Goal: Entertainment & Leisure: Consume media (video, audio)

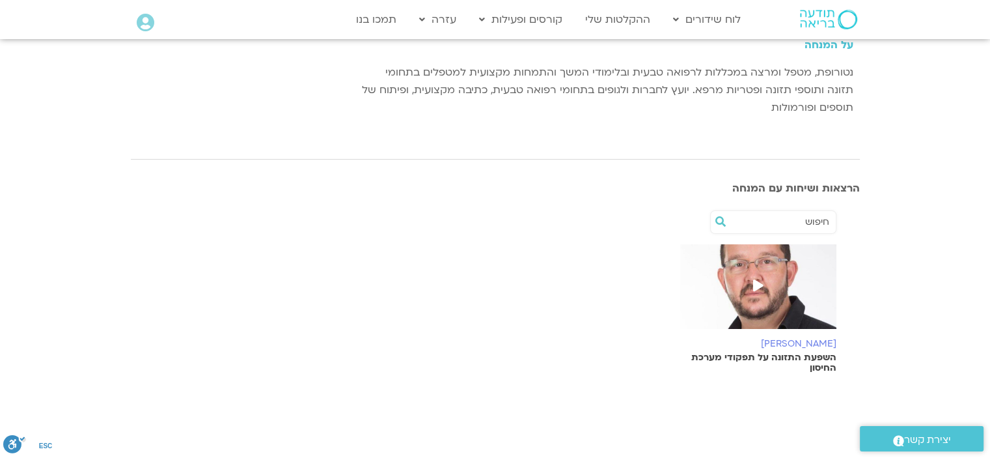
scroll to position [195, 0]
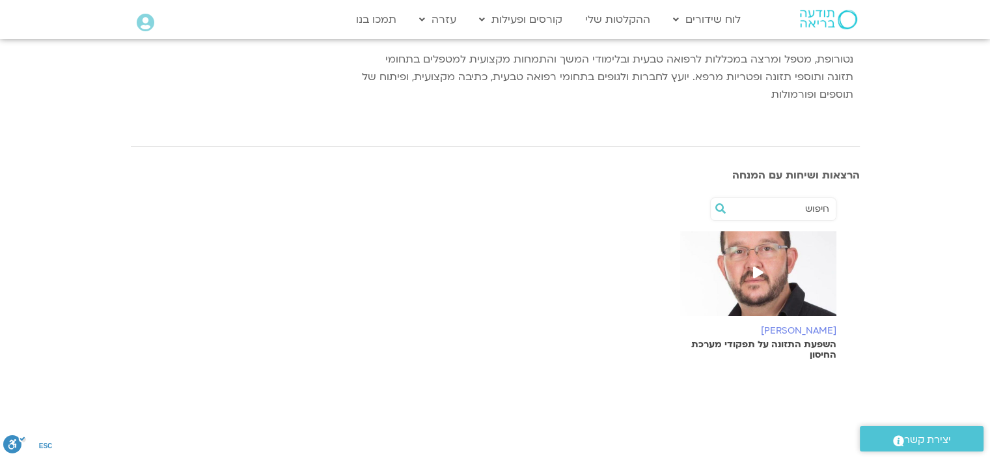
click at [756, 264] on span at bounding box center [758, 273] width 23 height 23
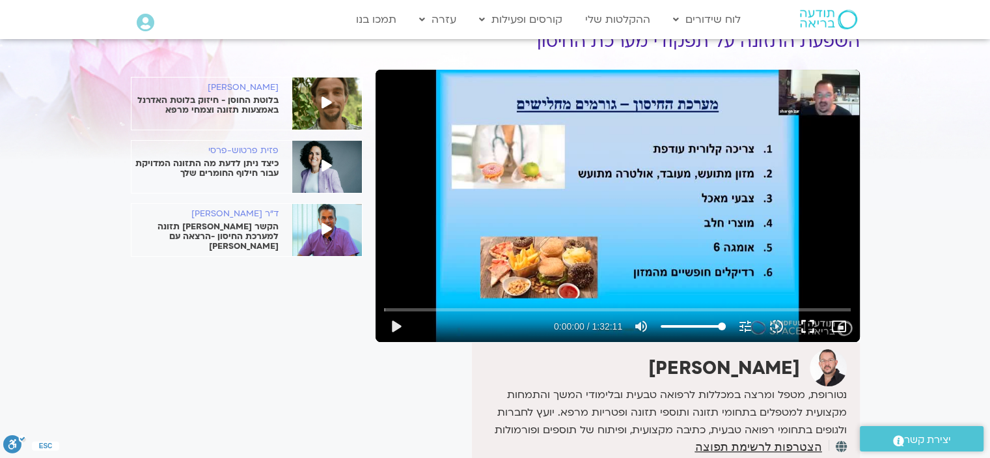
scroll to position [65, 0]
drag, startPoint x: 393, startPoint y: 306, endPoint x: 440, endPoint y: 307, distance: 46.9
click at [434, 307] on input "Seek" at bounding box center [617, 309] width 467 height 8
drag, startPoint x: 445, startPoint y: 307, endPoint x: 456, endPoint y: 305, distance: 10.6
click at [456, 305] on input "Seek" at bounding box center [617, 309] width 467 height 8
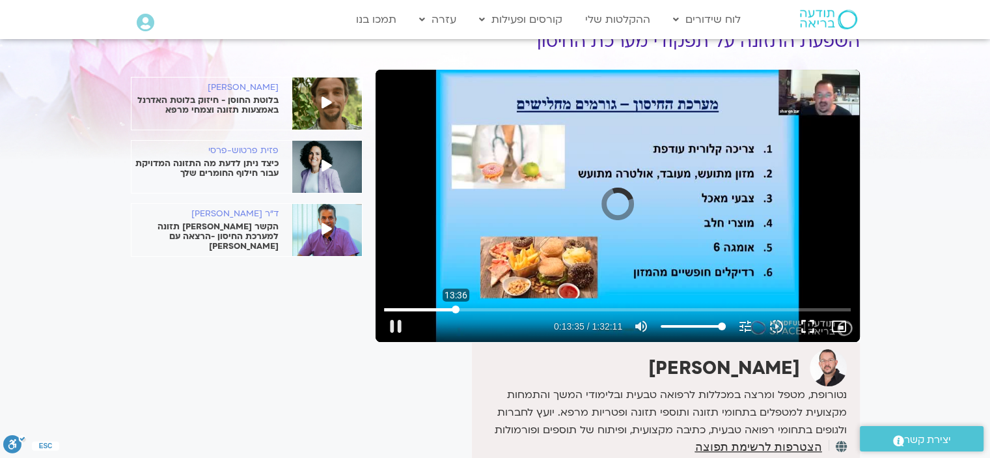
click at [456, 305] on input "Seek" at bounding box center [617, 309] width 467 height 8
click at [398, 323] on button "play_arrow" at bounding box center [395, 326] width 31 height 31
drag, startPoint x: 452, startPoint y: 308, endPoint x: 502, endPoint y: 306, distance: 49.5
click at [502, 306] on input "Seek" at bounding box center [617, 309] width 467 height 8
drag, startPoint x: 504, startPoint y: 308, endPoint x: 626, endPoint y: 316, distance: 122.0
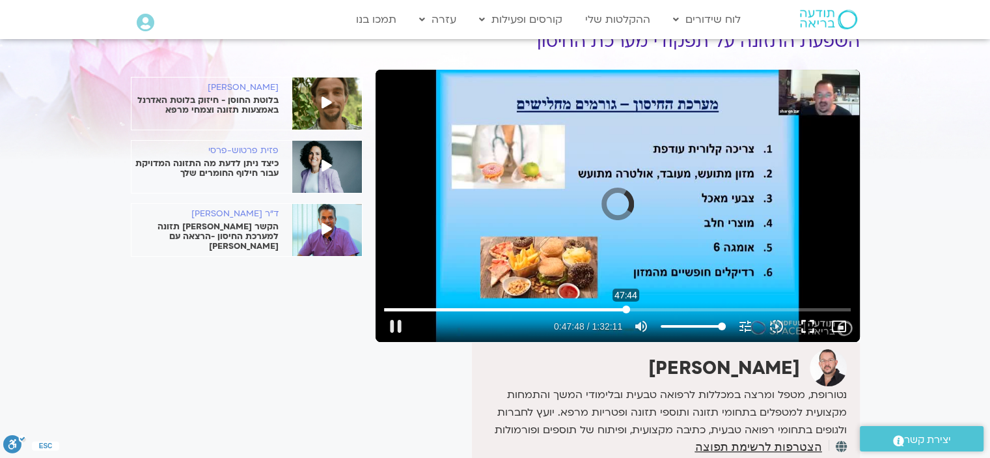
click at [626, 313] on input "Seek" at bounding box center [617, 309] width 467 height 8
drag, startPoint x: 626, startPoint y: 309, endPoint x: 674, endPoint y: 308, distance: 48.2
click at [674, 308] on input "Seek" at bounding box center [617, 309] width 467 height 8
drag, startPoint x: 679, startPoint y: 309, endPoint x: 805, endPoint y: 309, distance: 126.3
click at [805, 309] on input "Seek" at bounding box center [617, 309] width 467 height 8
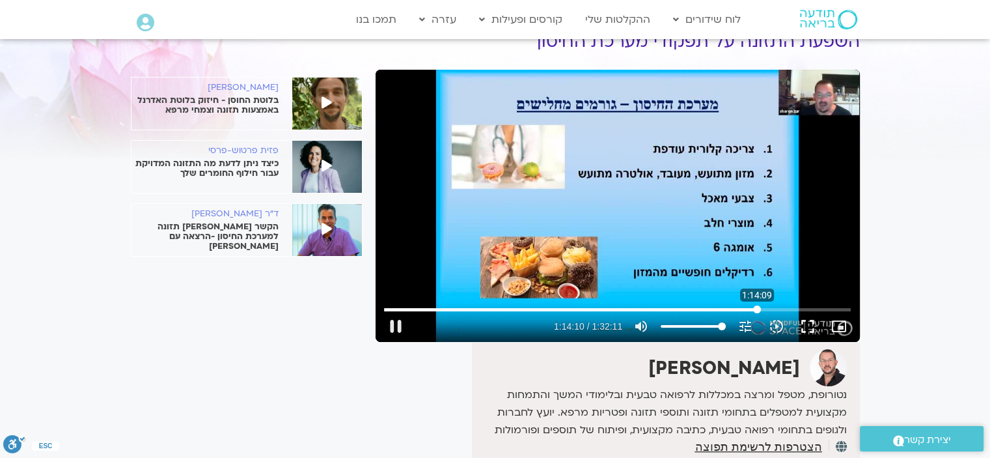
drag, startPoint x: 805, startPoint y: 309, endPoint x: 757, endPoint y: 309, distance: 48.2
click at [757, 309] on input "Seek" at bounding box center [617, 309] width 467 height 8
drag, startPoint x: 757, startPoint y: 309, endPoint x: 747, endPoint y: 310, distance: 9.9
click at [747, 310] on input "Seek" at bounding box center [617, 309] width 467 height 8
click at [402, 322] on button "pause" at bounding box center [395, 326] width 31 height 31
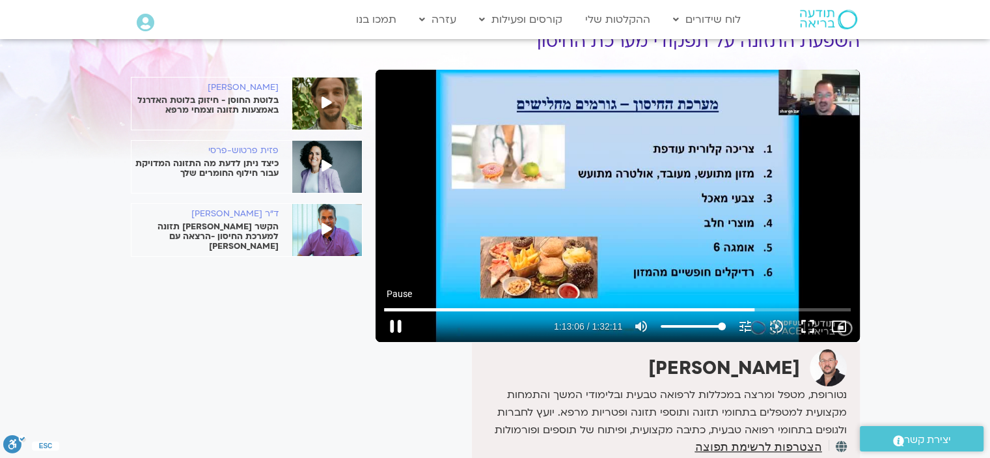
type input "4386.336269"
